Goal: Book appointment/travel/reservation

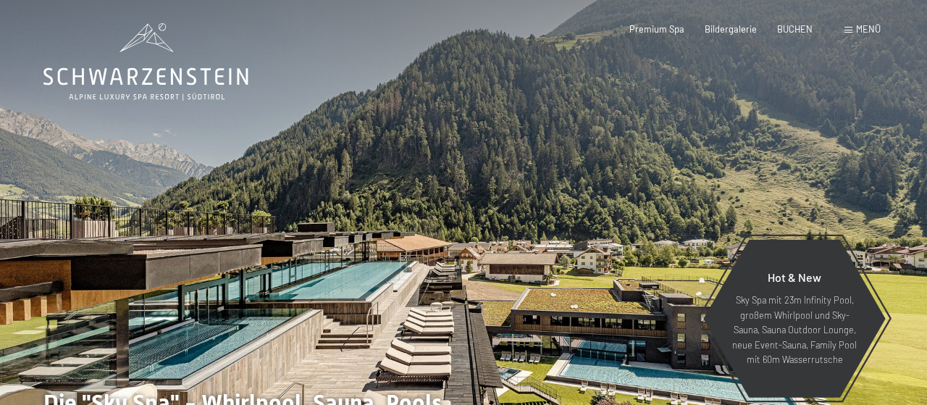
click at [851, 29] on span at bounding box center [849, 30] width 8 height 7
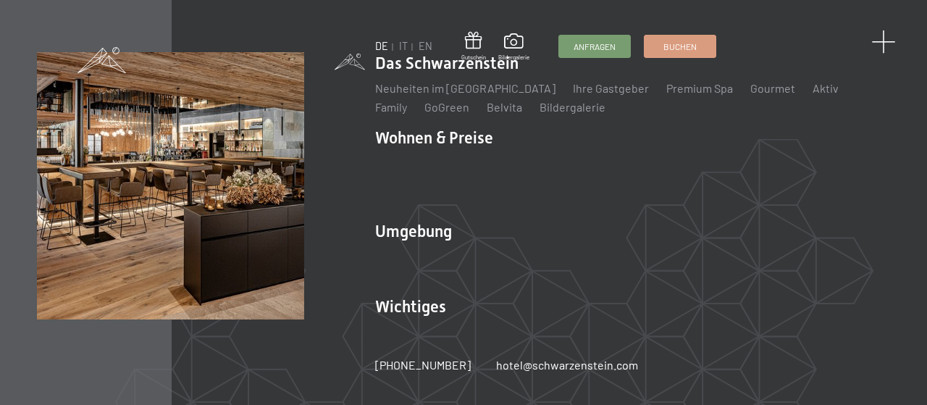
click at [884, 40] on span at bounding box center [884, 42] width 24 height 24
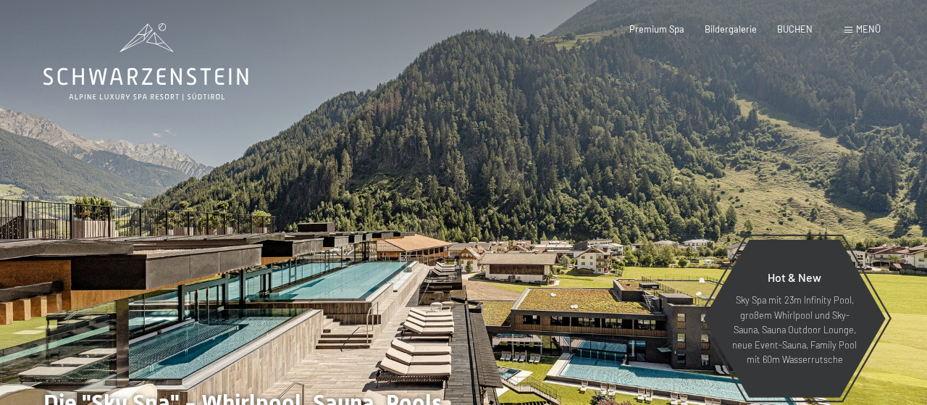
click at [874, 30] on span "Menü" at bounding box center [868, 29] width 25 height 12
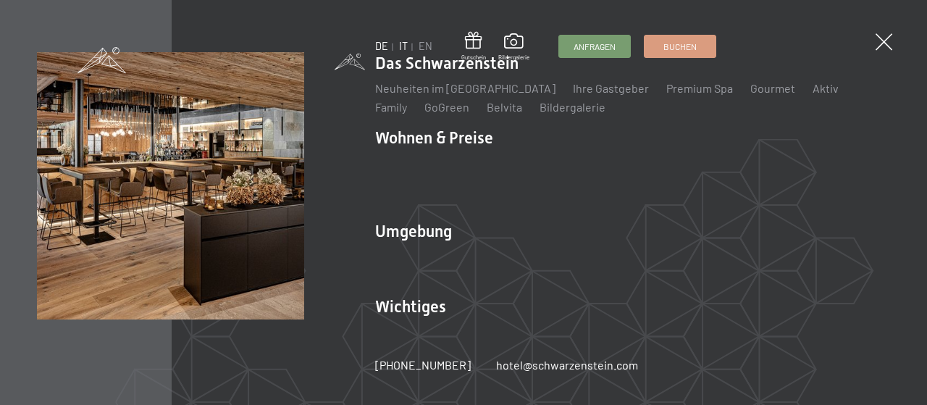
click at [402, 48] on link "IT" at bounding box center [403, 46] width 9 height 12
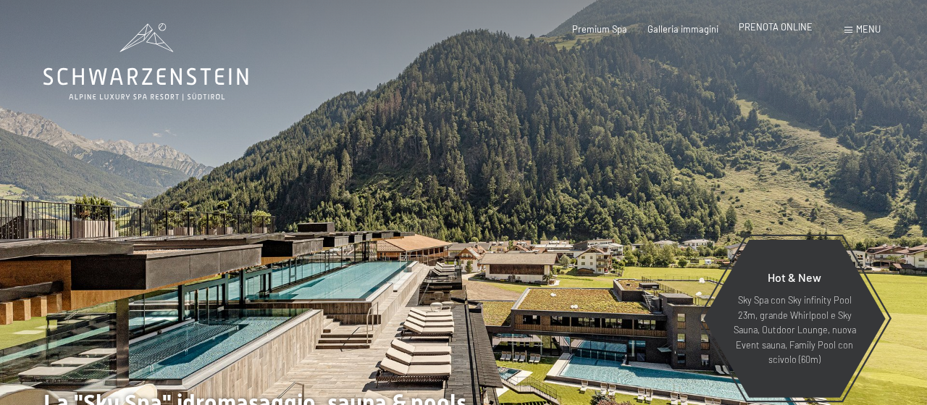
click at [774, 33] on div "PRENOTA ONLINE" at bounding box center [776, 27] width 74 height 13
click at [777, 25] on span "PRENOTA ONLINE" at bounding box center [776, 27] width 74 height 12
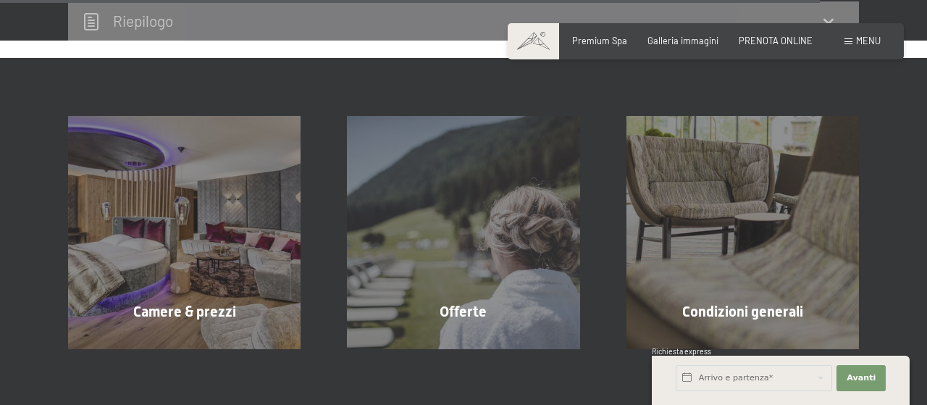
scroll to position [4714, 0]
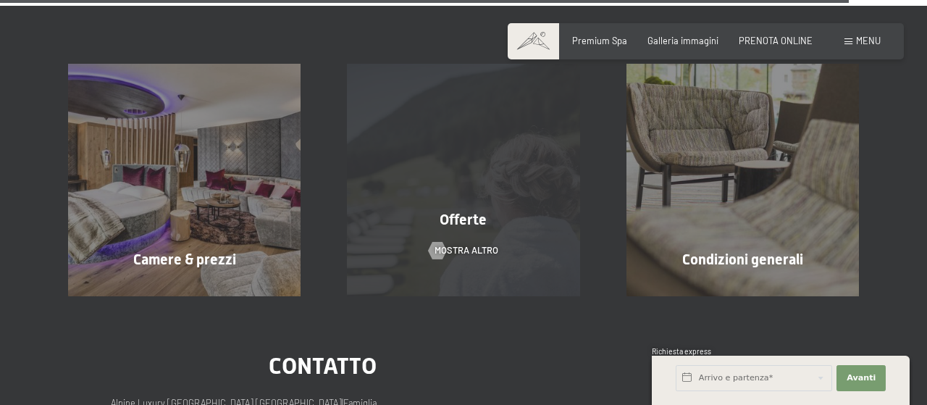
click at [504, 160] on div "Offerte mostra altro" at bounding box center [463, 180] width 279 height 233
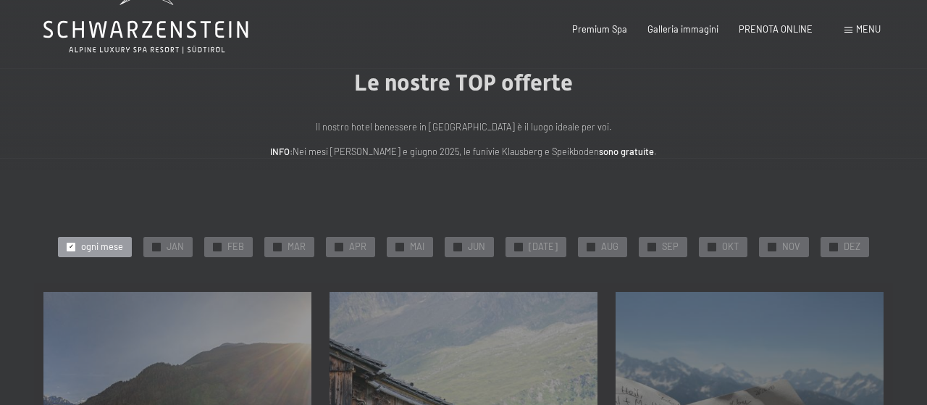
scroll to position [75, 0]
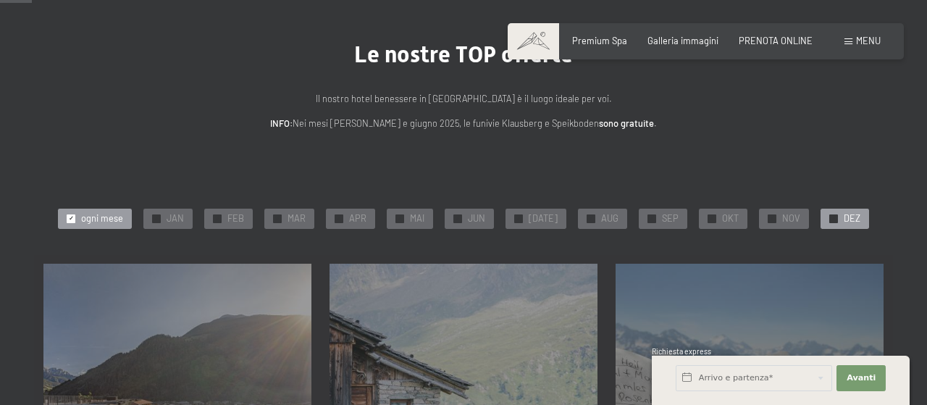
click at [831, 220] on div "✓ DEZ" at bounding box center [845, 219] width 49 height 20
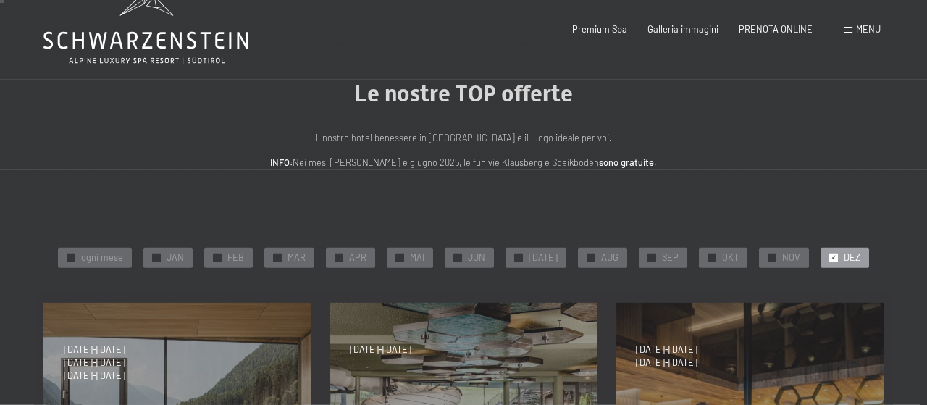
scroll to position [0, 0]
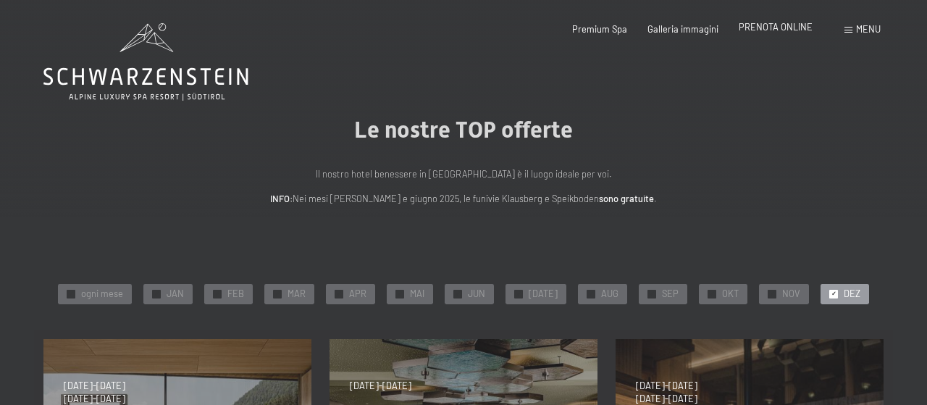
click at [784, 27] on span "PRENOTA ONLINE" at bounding box center [776, 27] width 74 height 12
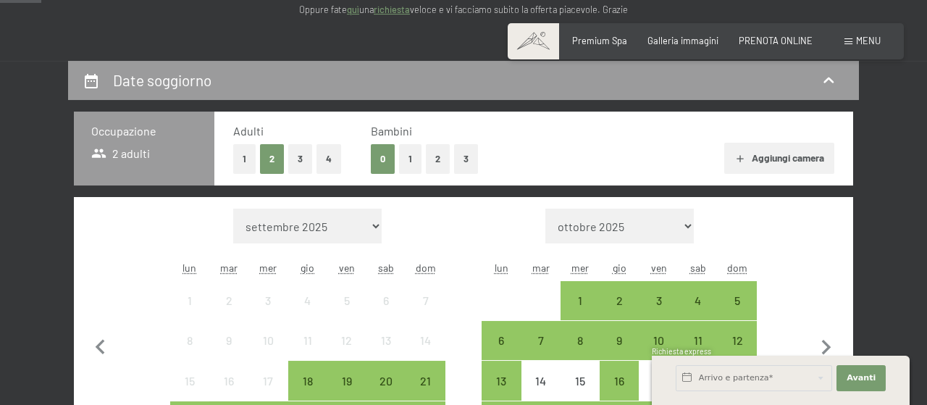
scroll to position [226, 0]
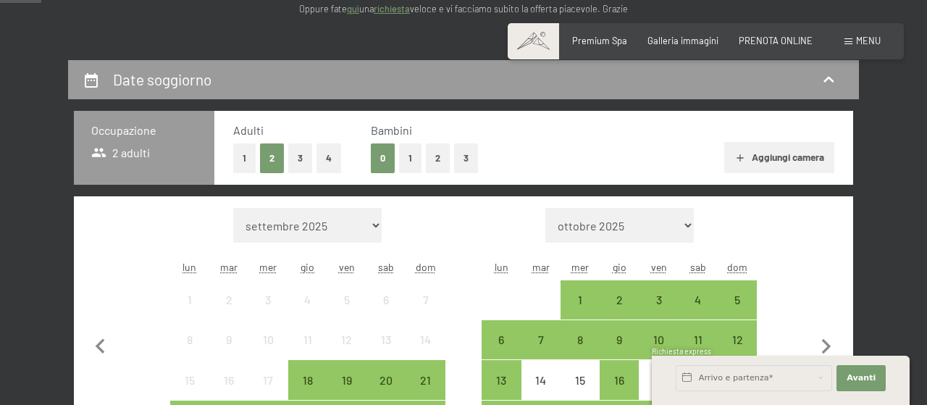
click at [233, 208] on select "settembre 2025 ottobre 2025 novembre 2025 dicembre 2025 gennaio 2026 febbraio 2…" at bounding box center [307, 225] width 149 height 35
select select "[DATE]"
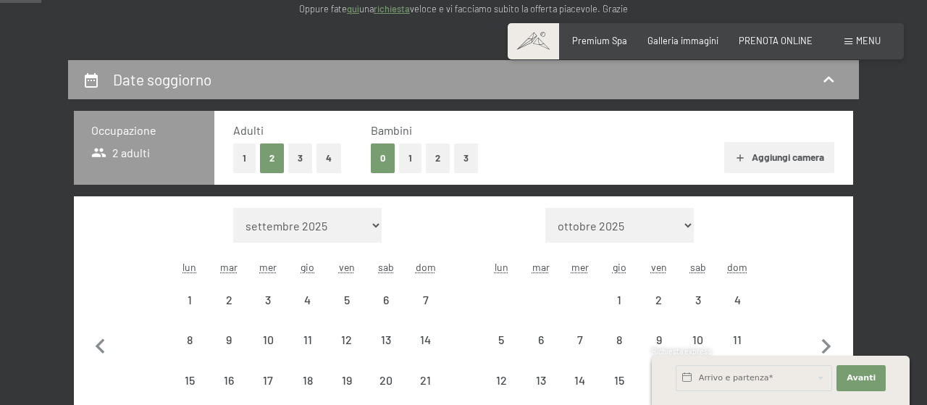
select select "[DATE]"
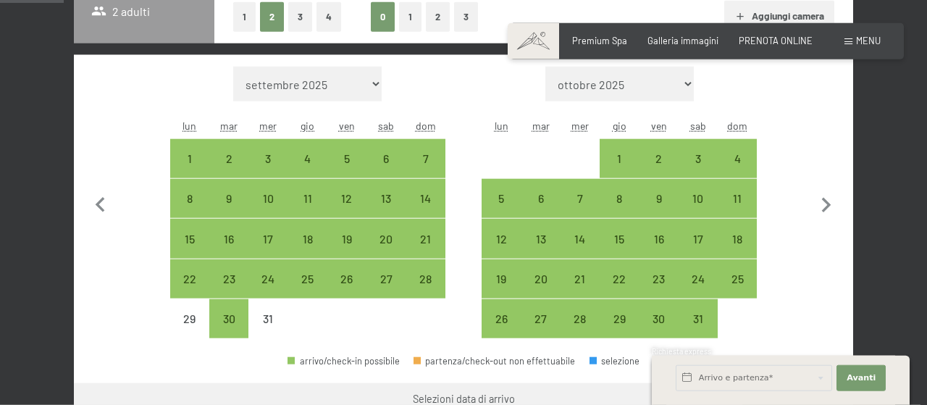
scroll to position [377, 0]
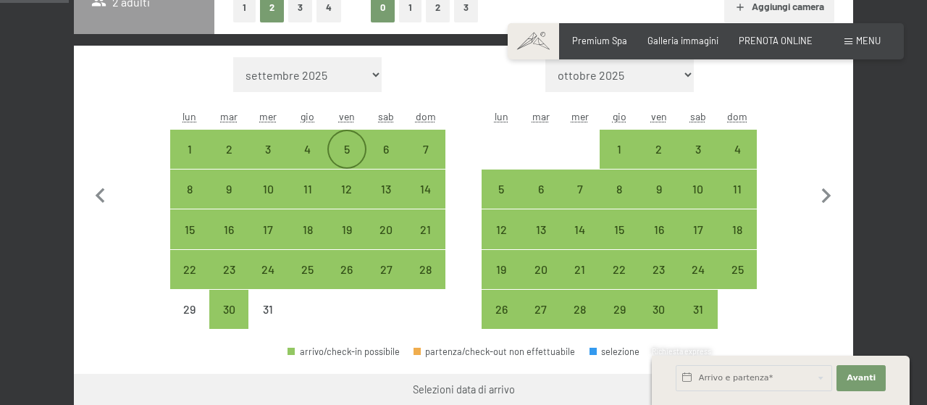
click at [346, 151] on div "5" at bounding box center [347, 161] width 36 height 36
select select "[DATE]"
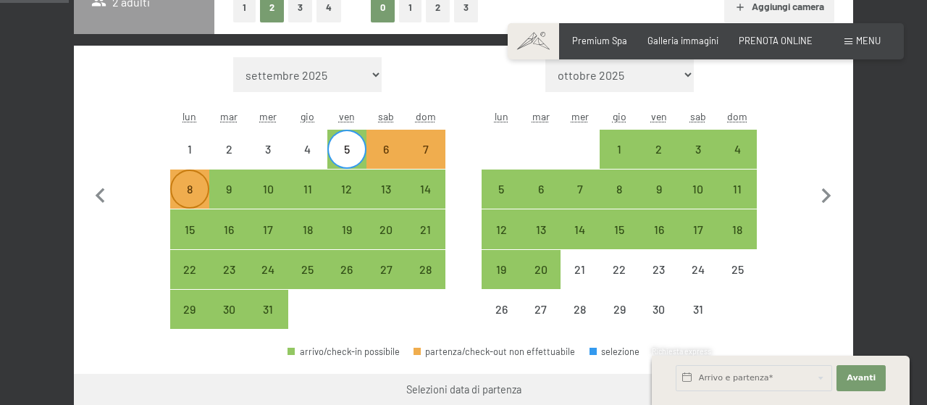
click at [191, 188] on div "8" at bounding box center [190, 201] width 36 height 36
select select "[DATE]"
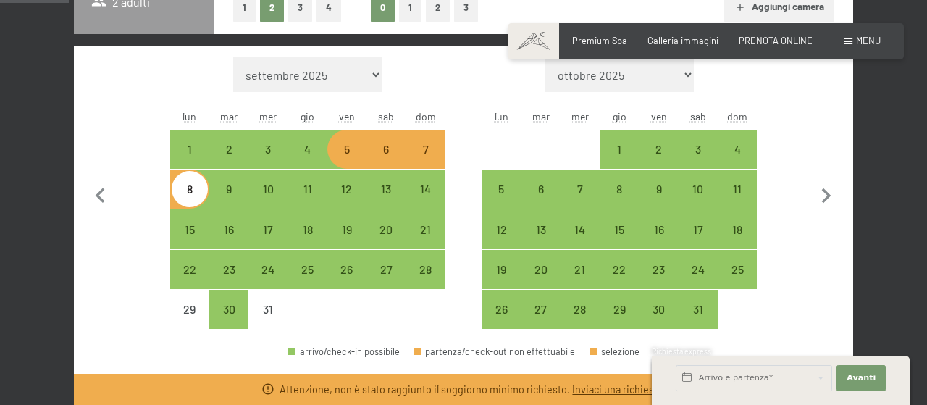
click at [872, 322] on div "5 dicembre al 8 dicembre 2025 Occupazione 2 adulti Adulti 1 2 3 4 Bambini 0 1 2…" at bounding box center [464, 362] width 878 height 906
click at [877, 376] on button "Avanti Nascondere i campi dell'indirizzo" at bounding box center [861, 378] width 49 height 26
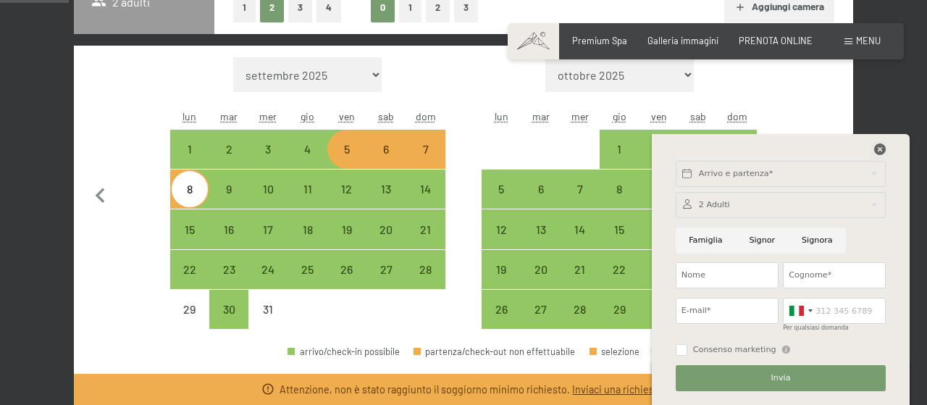
click at [879, 146] on icon at bounding box center [880, 149] width 12 height 12
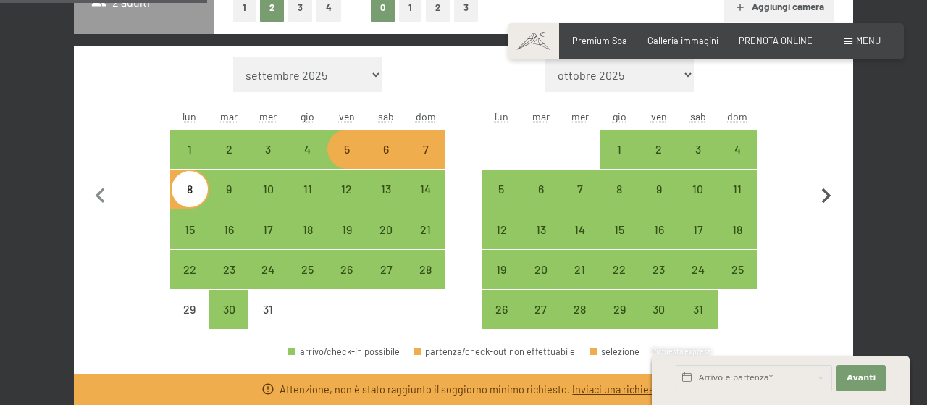
scroll to position [0, 0]
